Goal: Navigation & Orientation: Find specific page/section

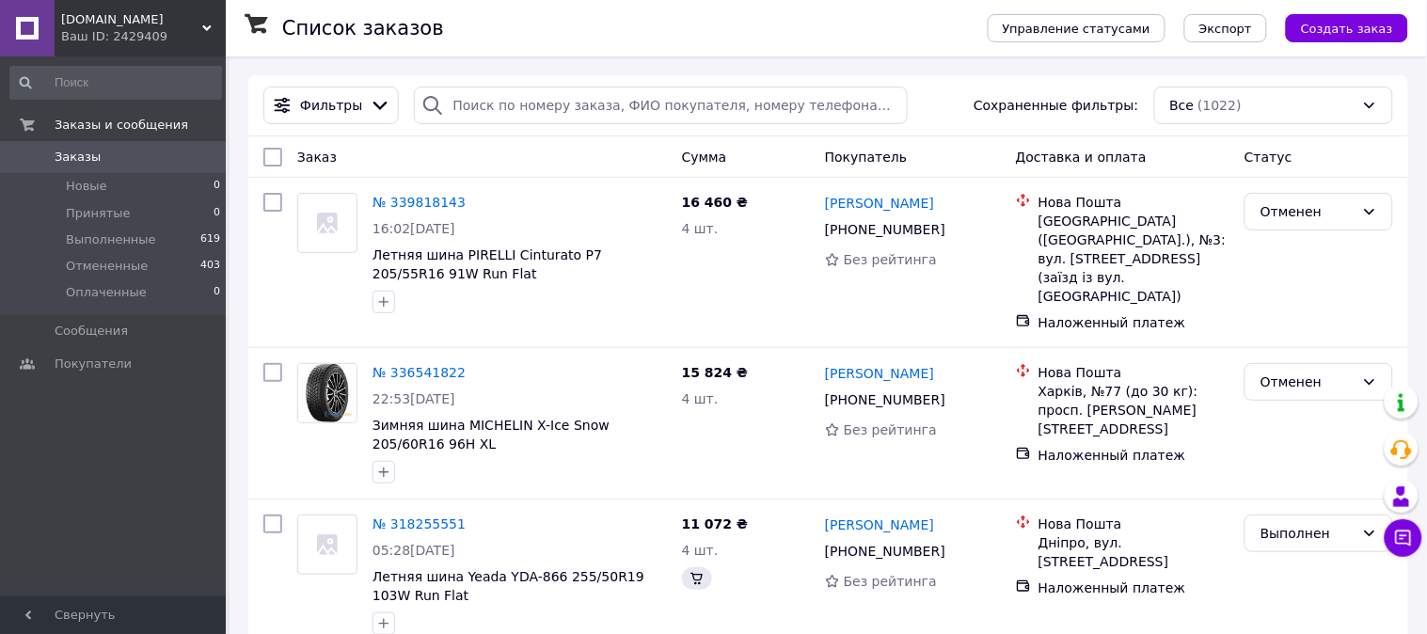
click at [199, 25] on span "[DOMAIN_NAME]" at bounding box center [131, 19] width 141 height 17
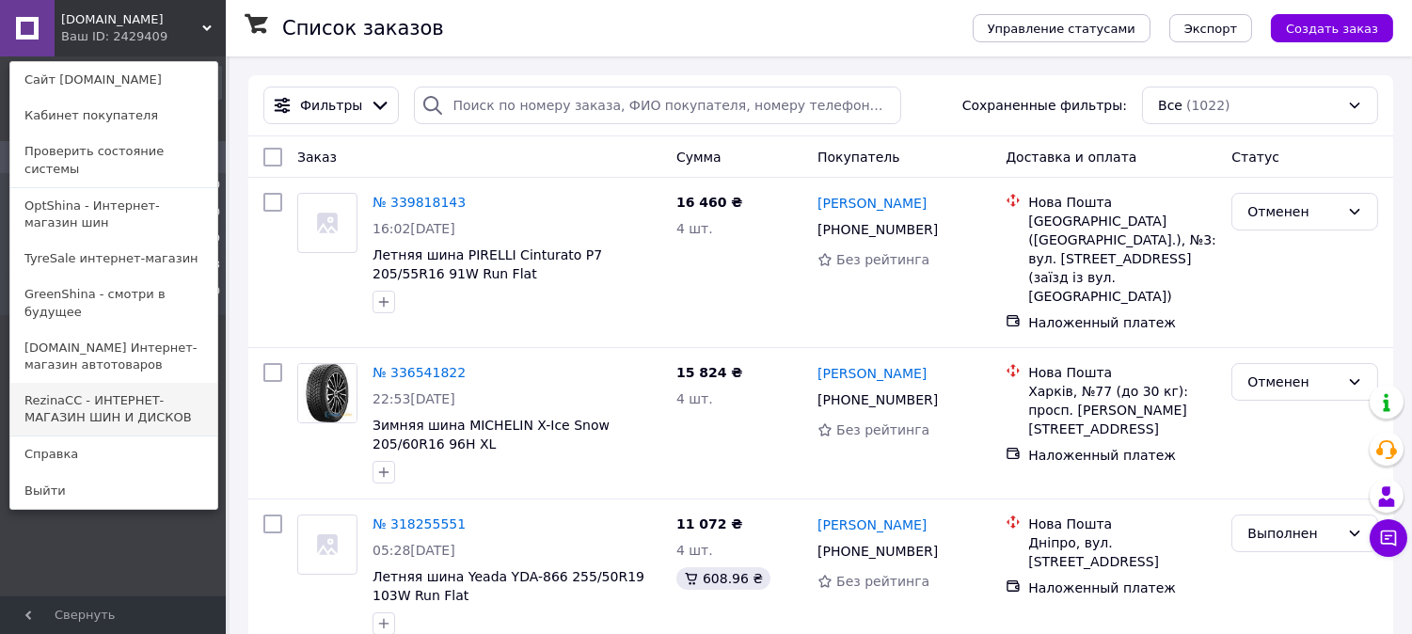
click at [110, 383] on link "RezinaCC - ИНТЕРНЕТ-МАГАЗИН ШИН И ДИСКОВ" at bounding box center [113, 409] width 207 height 53
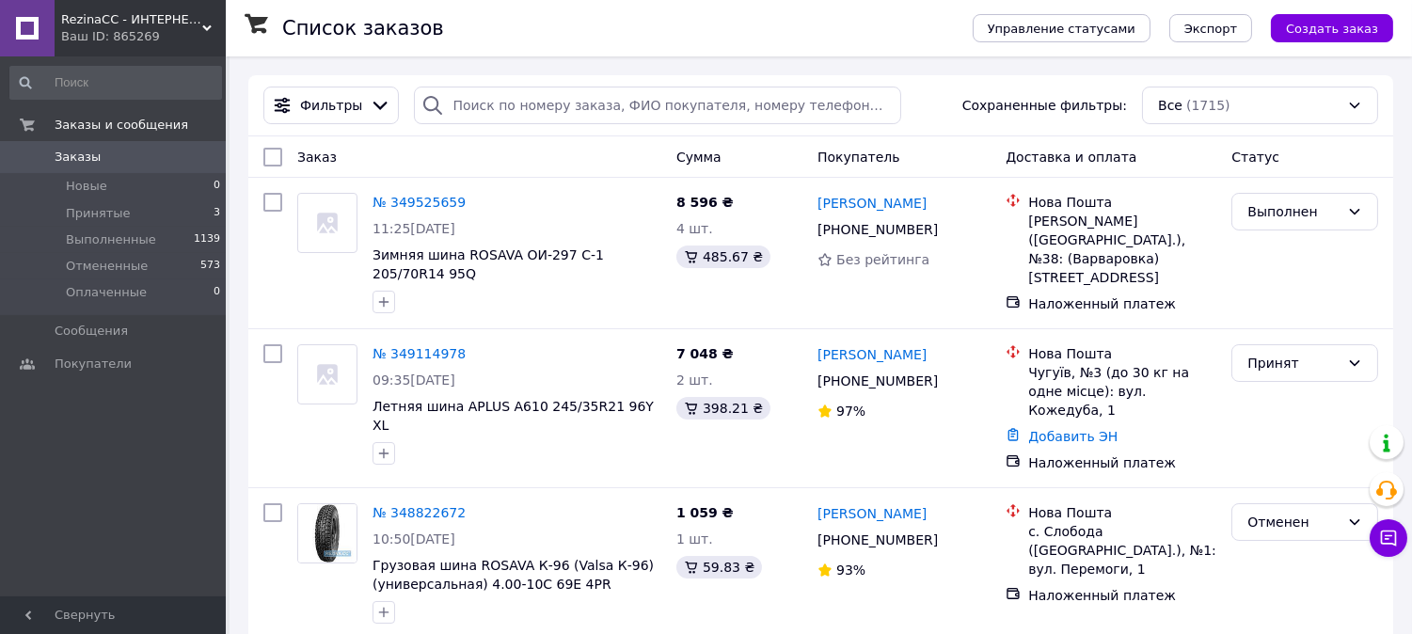
click at [203, 24] on icon at bounding box center [206, 28] width 9 height 9
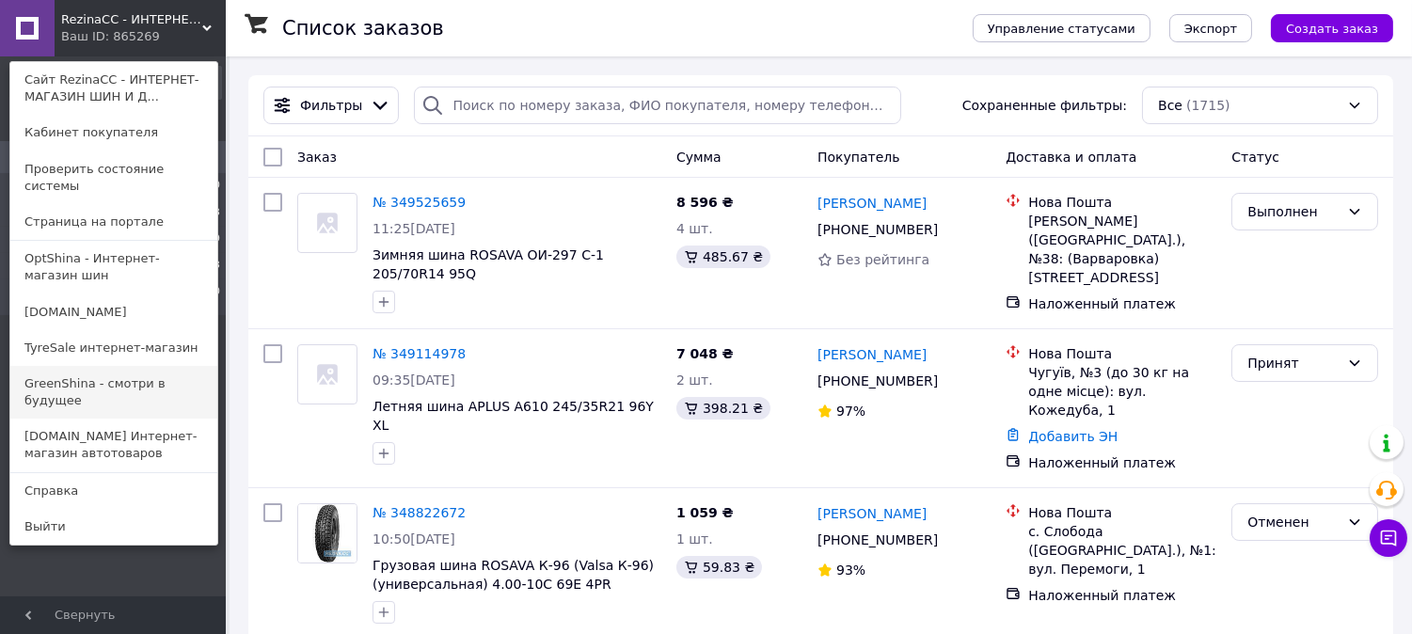
click at [77, 368] on link "GreenShina - смотри в будущее" at bounding box center [113, 392] width 207 height 53
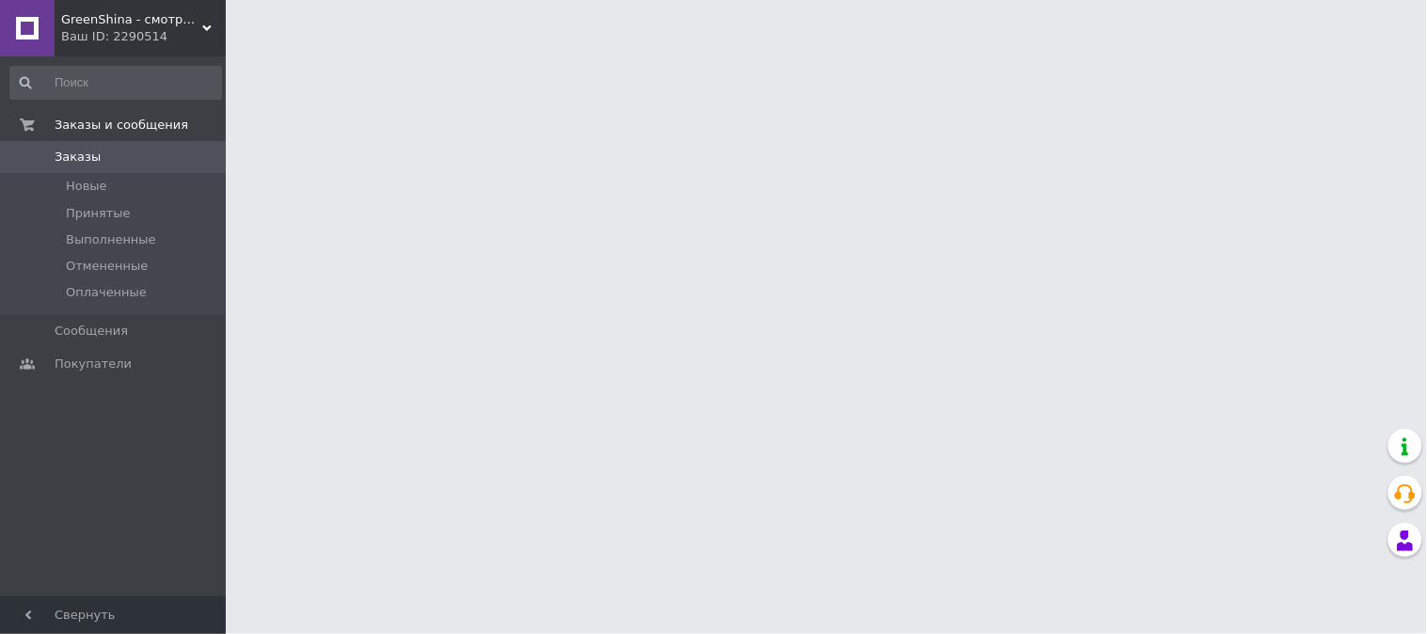
click at [196, 21] on span "GreenShina - смотри в будущее" at bounding box center [131, 19] width 141 height 17
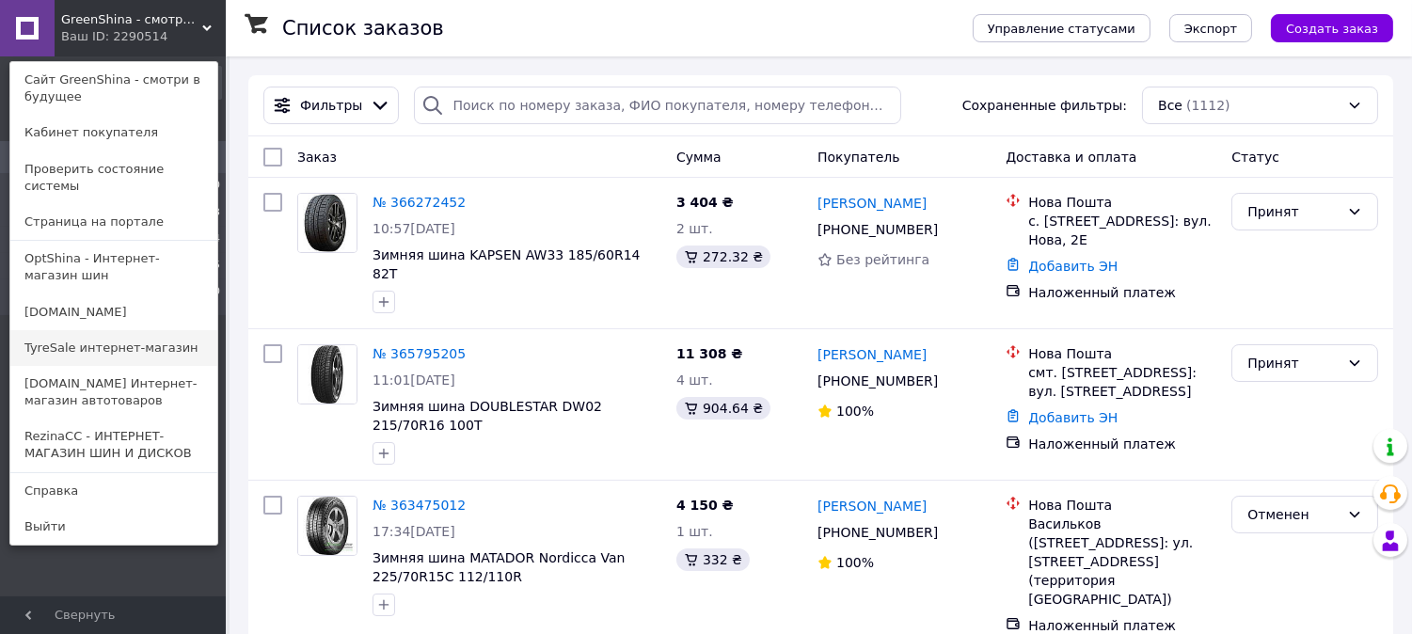
click at [59, 334] on link "TyreSale интернет-магазин" at bounding box center [113, 348] width 207 height 36
